Goal: Navigation & Orientation: Understand site structure

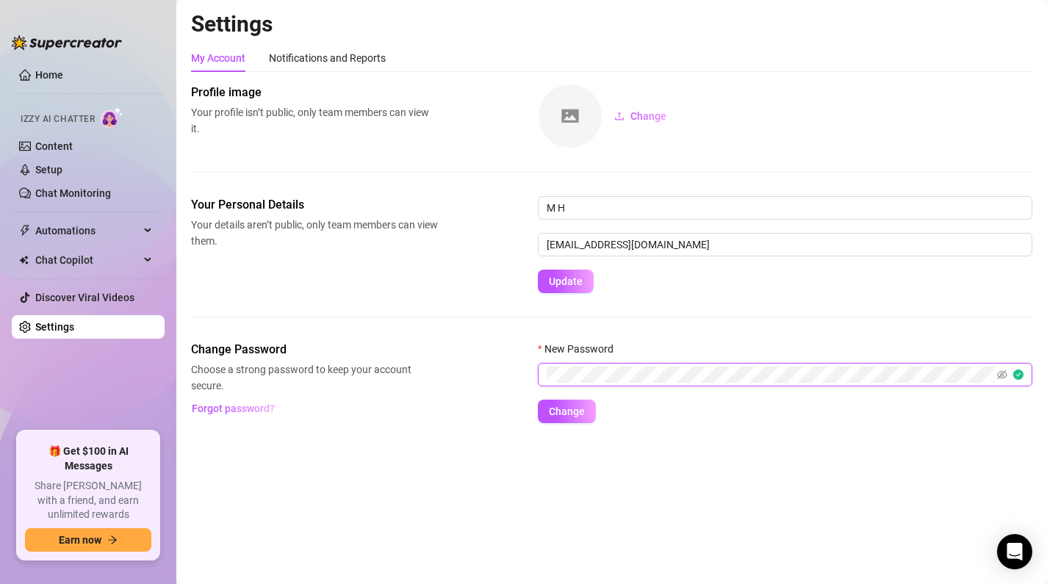
click at [538, 400] on button "Change" at bounding box center [567, 412] width 58 height 24
click at [73, 144] on link "Content" at bounding box center [53, 146] width 37 height 12
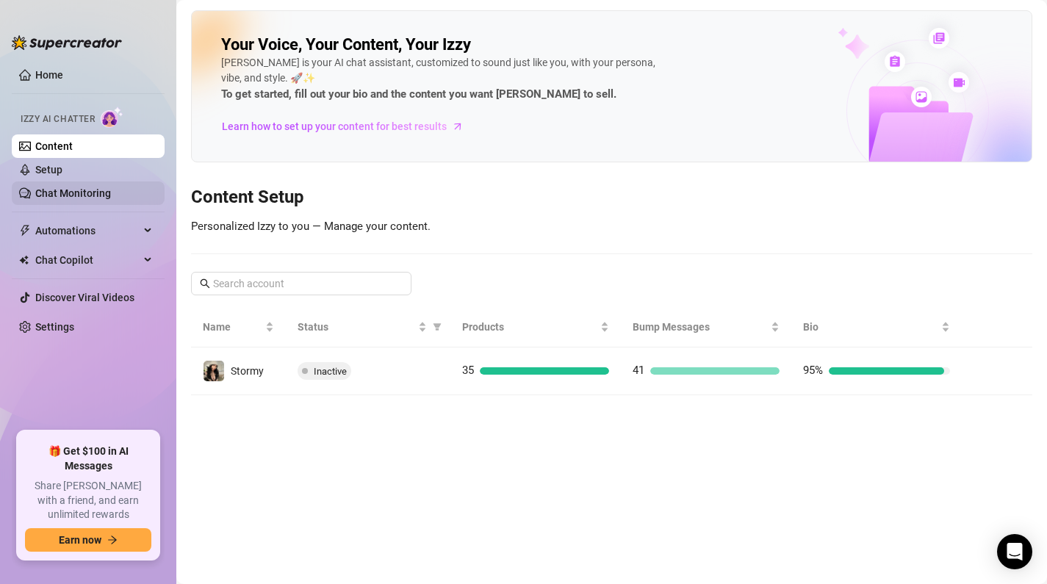
click at [94, 188] on link "Chat Monitoring" at bounding box center [73, 193] width 76 height 12
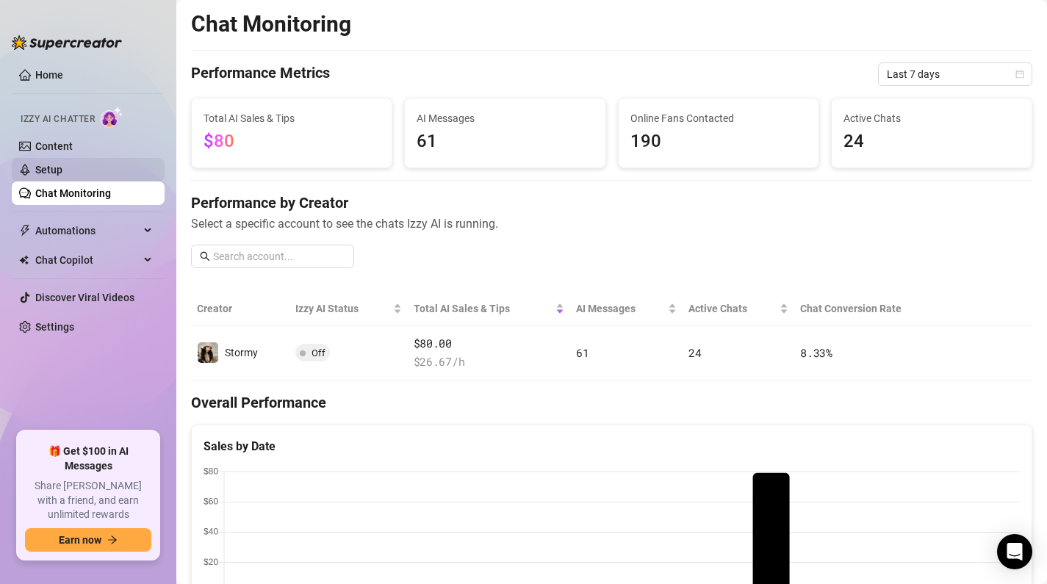
click at [62, 173] on link "Setup" at bounding box center [48, 170] width 27 height 12
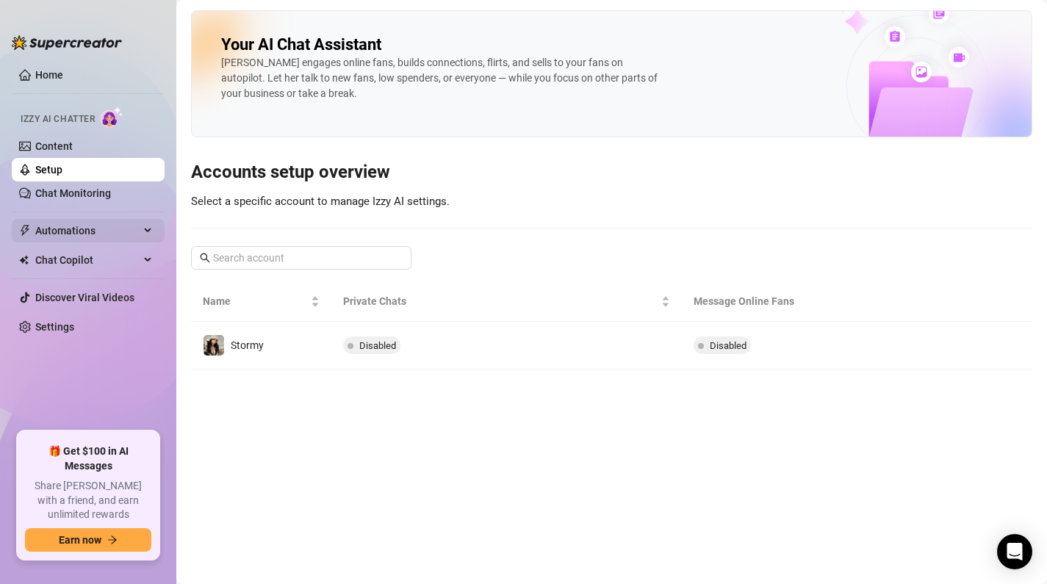
click at [72, 223] on span "Automations" at bounding box center [87, 231] width 104 height 24
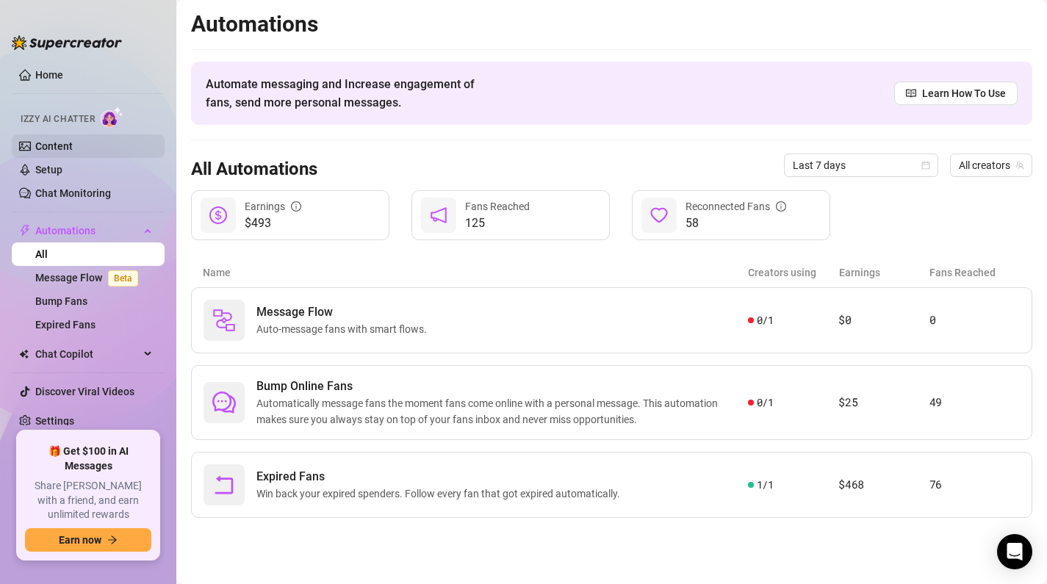
click at [73, 148] on link "Content" at bounding box center [53, 146] width 37 height 12
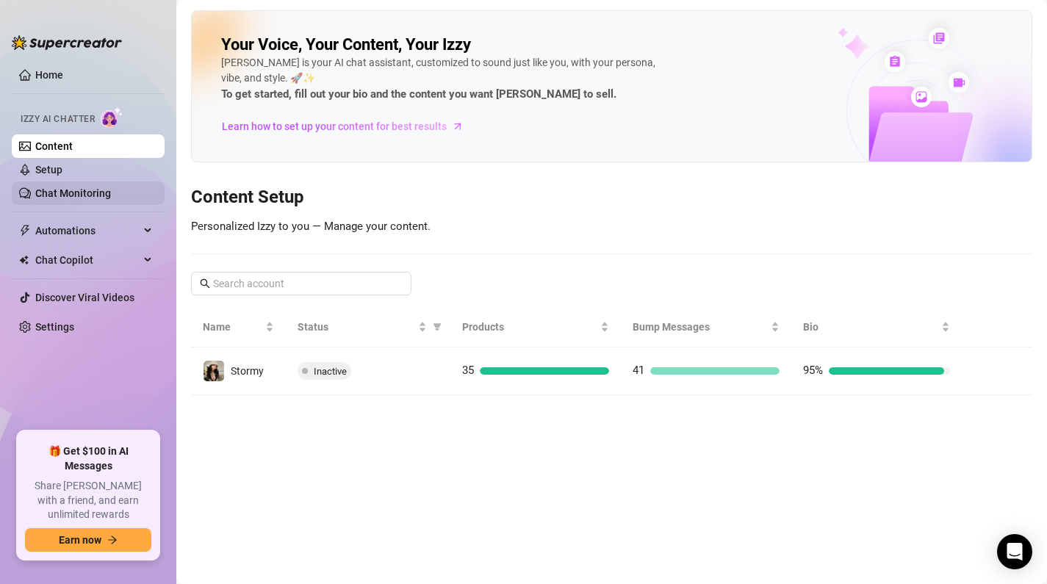
click at [91, 191] on link "Chat Monitoring" at bounding box center [73, 193] width 76 height 12
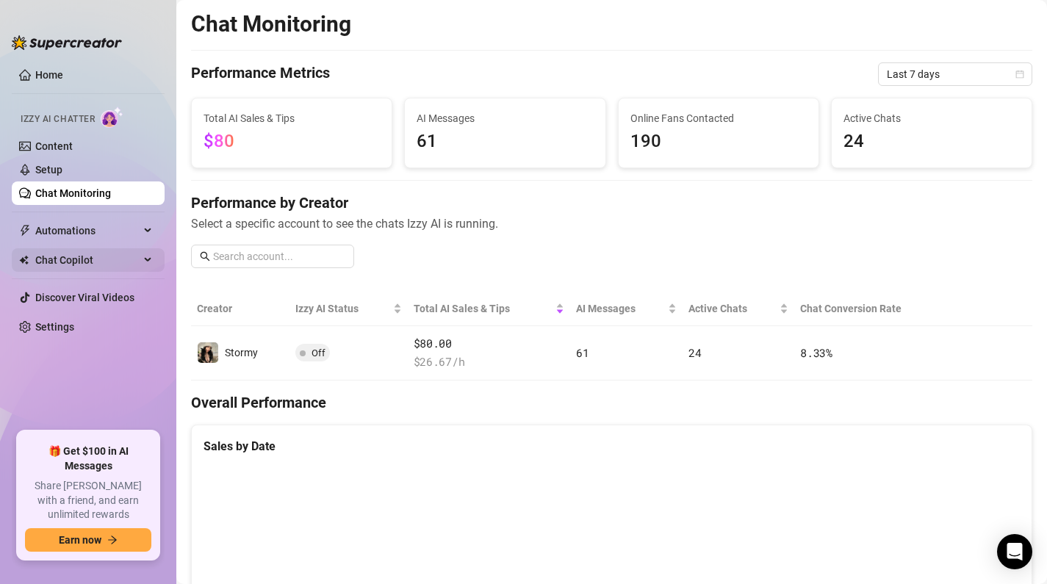
click at [54, 260] on span "Chat Copilot" at bounding box center [87, 260] width 104 height 24
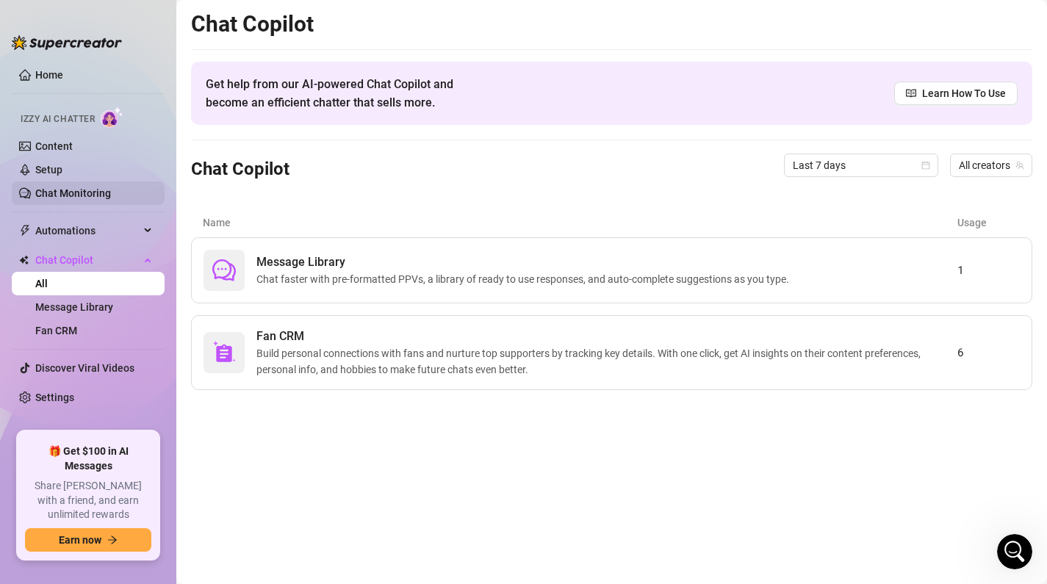
click at [54, 193] on link "Chat Monitoring" at bounding box center [73, 193] width 76 height 12
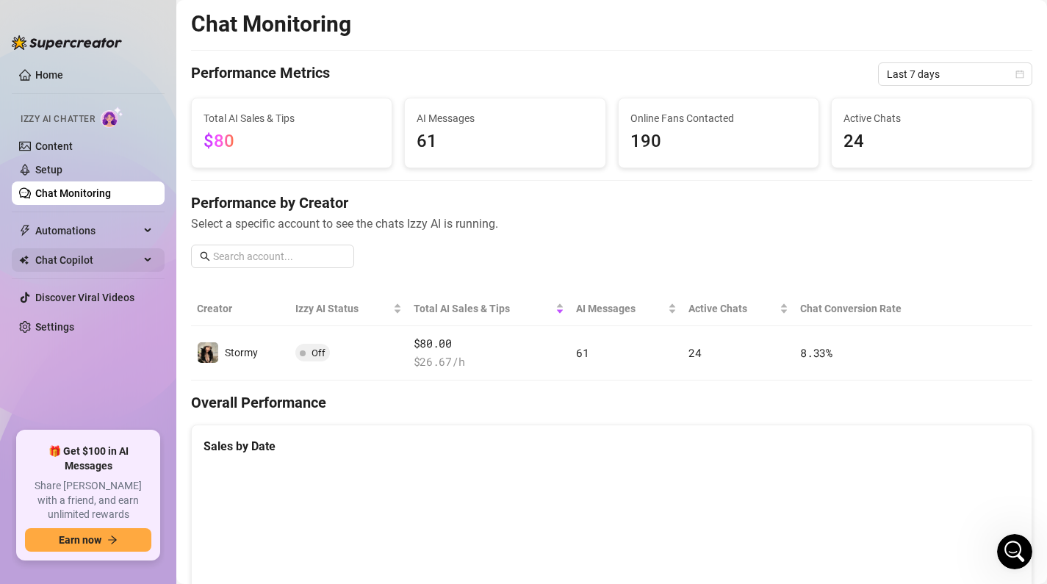
click at [72, 259] on span "Chat Copilot" at bounding box center [87, 260] width 104 height 24
